Goal: Ask a question: Seek information or help from site administrators or community

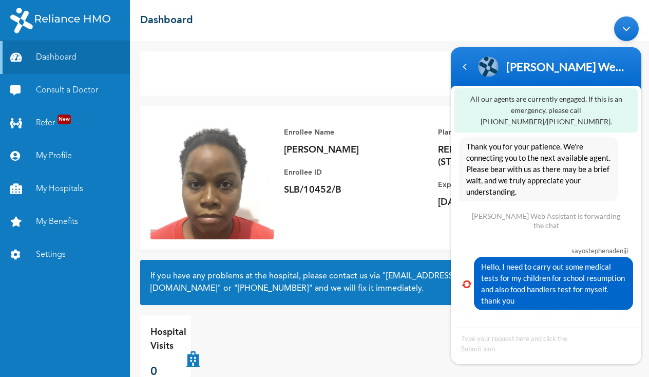
scroll to position [599, 0]
click at [464, 287] on div "Hello, I need to carry out some medical tests for my children for school resump…" at bounding box center [546, 282] width 174 height 53
click at [463, 283] on em at bounding box center [466, 283] width 9 height 7
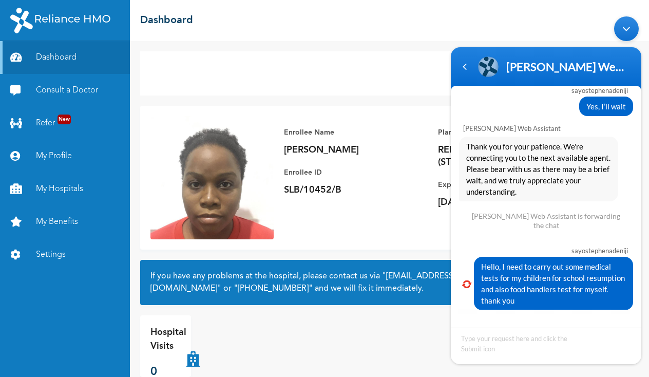
click at [624, 31] on div "Minimize live chat window" at bounding box center [626, 28] width 25 height 25
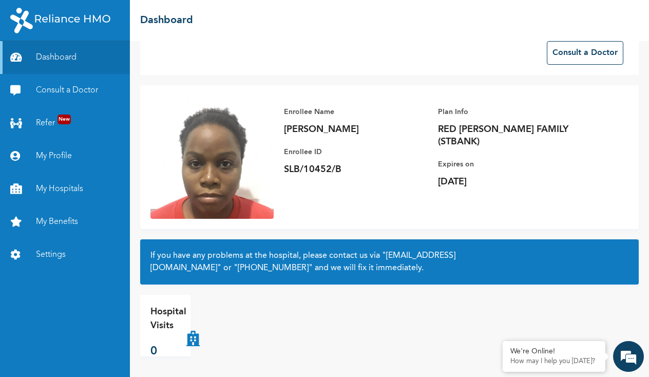
scroll to position [0, 0]
click at [583, 358] on p "How may I help you [DATE]?" at bounding box center [553, 361] width 87 height 8
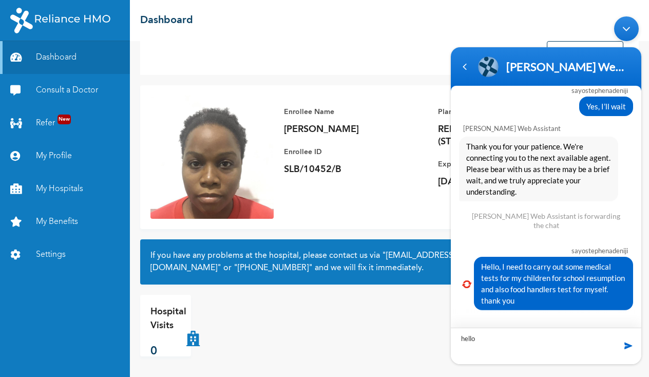
type textarea "hello"
click at [629, 344] on span at bounding box center [628, 345] width 10 height 10
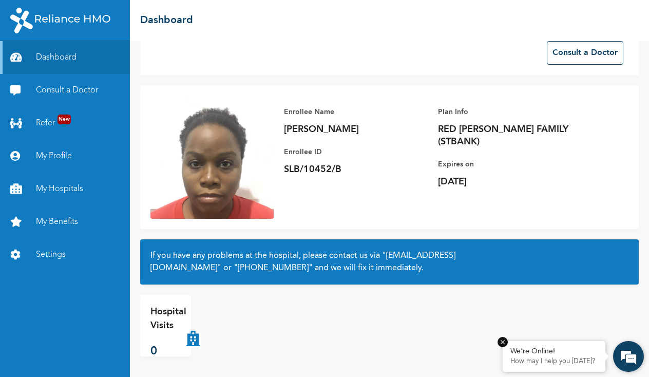
click at [583, 355] on div "We're Online!" at bounding box center [553, 351] width 87 height 9
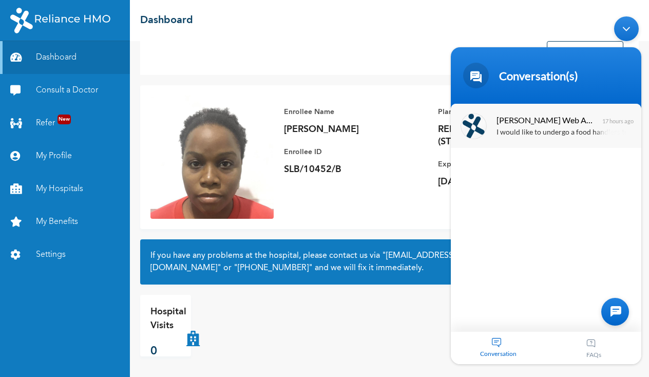
click at [562, 127] on div "I would like to undergo a food handlers test" at bounding box center [560, 132] width 129 height 12
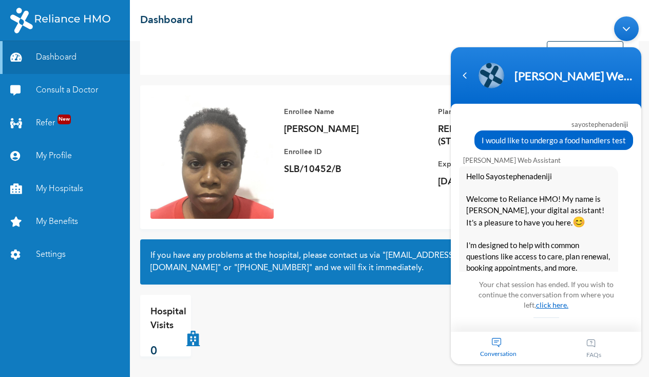
click at [545, 302] on link "click here." at bounding box center [552, 304] width 32 height 9
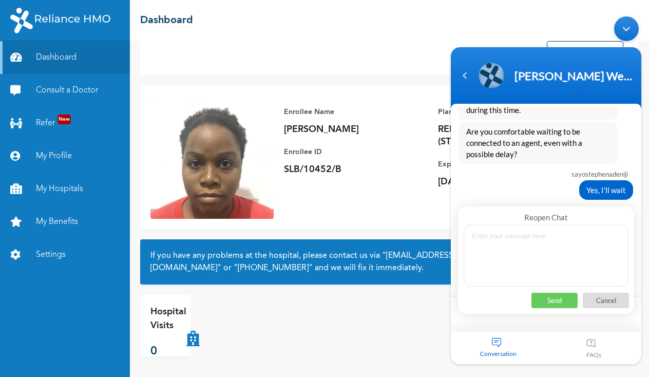
scroll to position [558, 0]
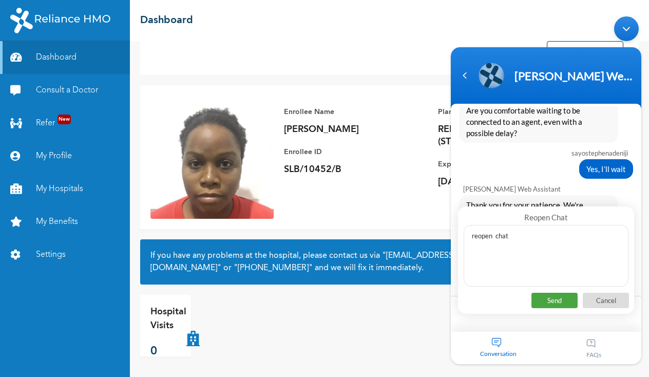
type textarea "reopen chat"
click at [555, 296] on p "Send" at bounding box center [554, 299] width 46 height 15
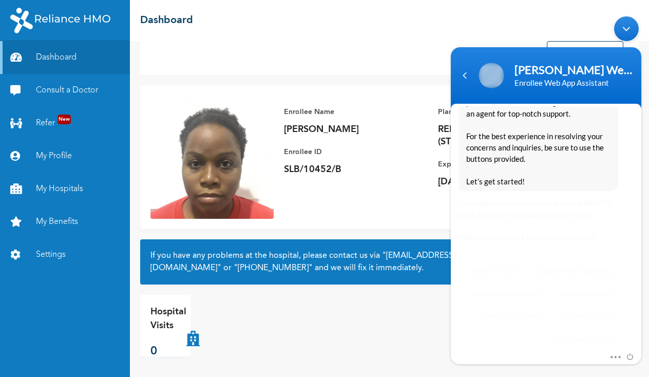
scroll to position [1006, 0]
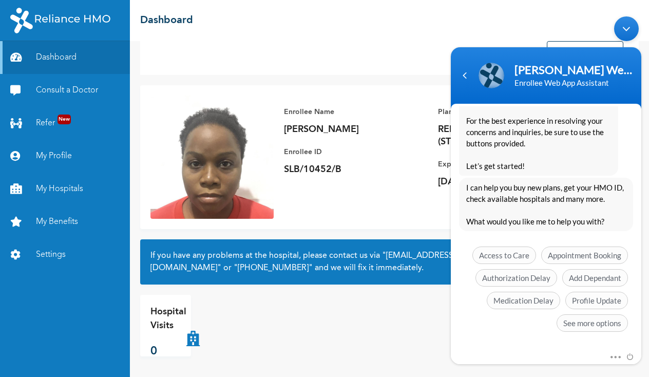
click at [618, 354] on div at bounding box center [621, 355] width 24 height 11
click at [584, 322] on span "See more options" at bounding box center [591, 322] width 71 height 17
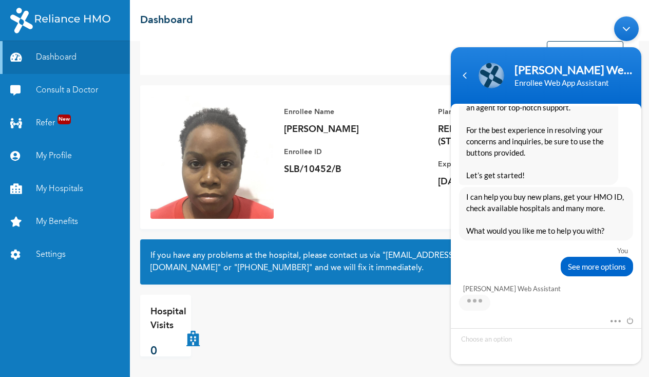
scroll to position [1082, 0]
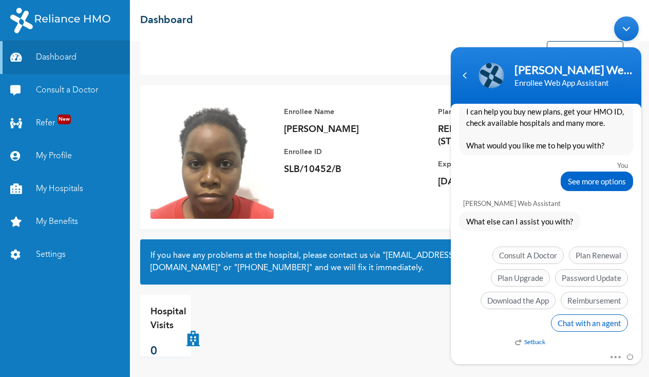
click at [579, 320] on span "Chat with an agent" at bounding box center [589, 322] width 77 height 17
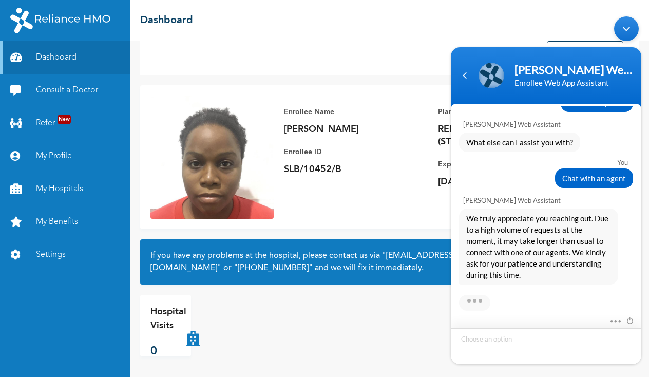
scroll to position [1238, 0]
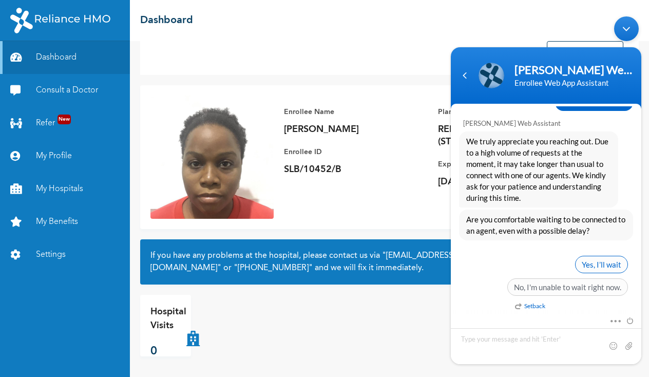
click at [595, 264] on span "Yes, I’ll wait" at bounding box center [601, 263] width 53 height 17
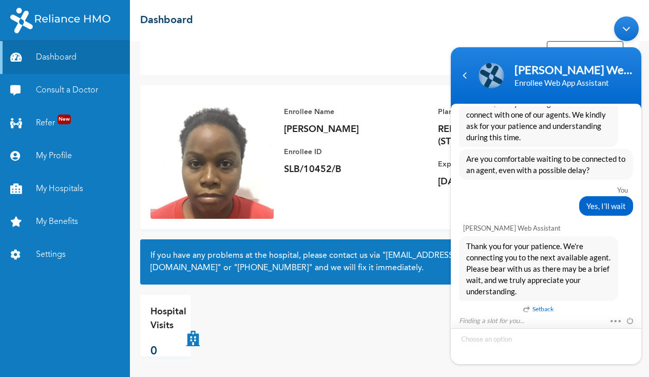
scroll to position [1331, 0]
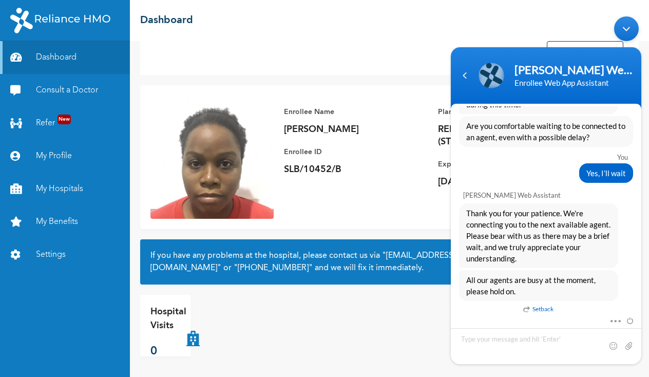
click at [55, 17] on img at bounding box center [60, 21] width 100 height 26
